Goal: Book appointment/travel/reservation

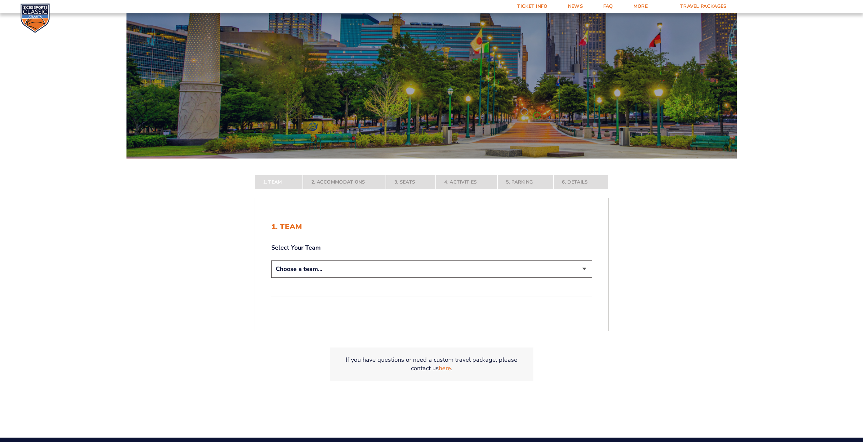
scroll to position [102, 0]
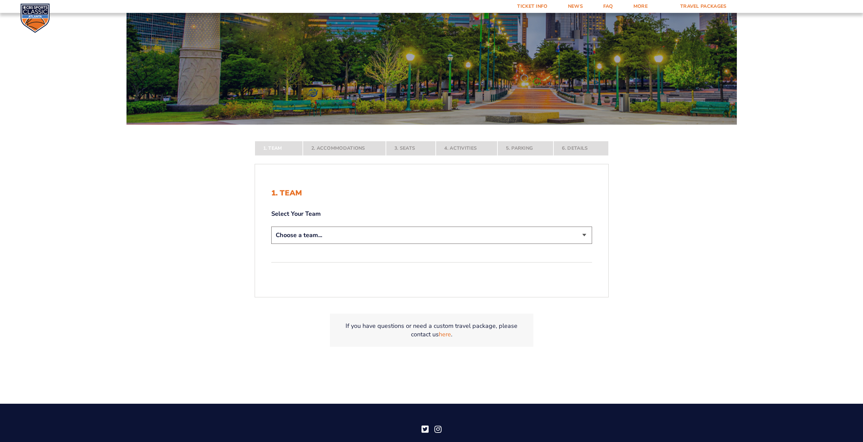
click at [443, 239] on select "Choose a team... [US_STATE] Wildcats [US_STATE] State Buckeyes [US_STATE] Tar H…" at bounding box center [431, 235] width 321 height 17
click at [407, 234] on select "Choose a team... [US_STATE] Wildcats [US_STATE] State Buckeyes [US_STATE] Tar H…" at bounding box center [431, 235] width 321 height 17
select select "20108"
click at [271, 244] on select "Choose a team... [US_STATE] Wildcats [US_STATE] State Buckeyes [US_STATE] Tar H…" at bounding box center [431, 235] width 321 height 17
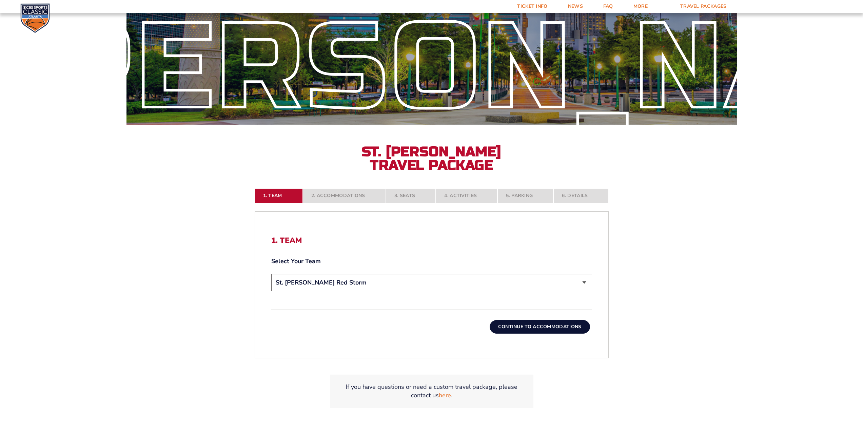
click at [523, 328] on button "Continue To Accommodations" at bounding box center [540, 327] width 100 height 14
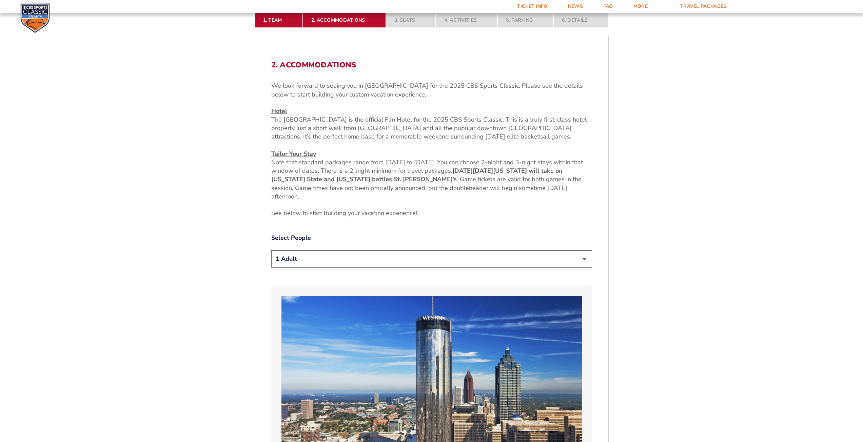
scroll to position [311, 0]
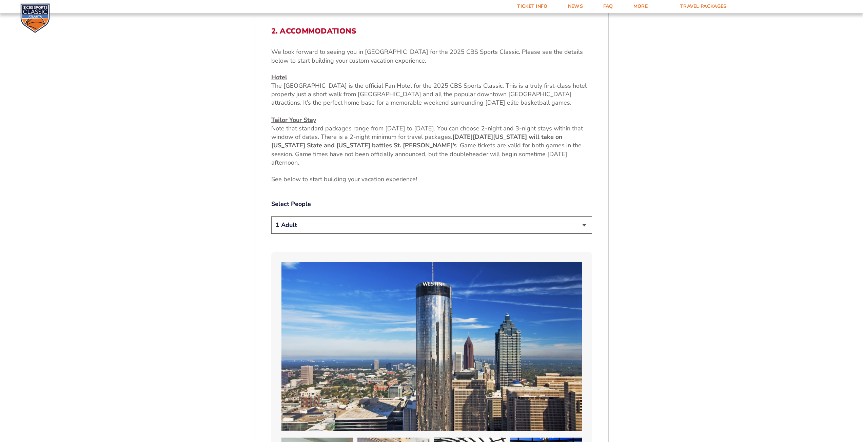
click at [376, 222] on select "1 Adult 2 Adults 3 Adults 4 Adults 2 Adults + 1 Child 2 Adults + 2 Children 2 A…" at bounding box center [431, 225] width 321 height 17
select select "2 Adults + 1 Child"
click at [271, 217] on select "1 Adult 2 Adults 3 Adults 4 Adults 2 Adults + 1 Child 2 Adults + 2 Children 2 A…" at bounding box center [431, 225] width 321 height 17
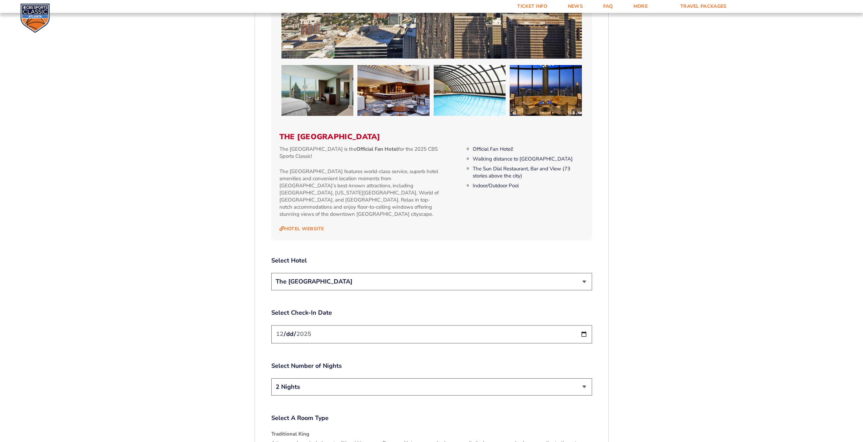
scroll to position [515, 0]
